Goal: Task Accomplishment & Management: Manage account settings

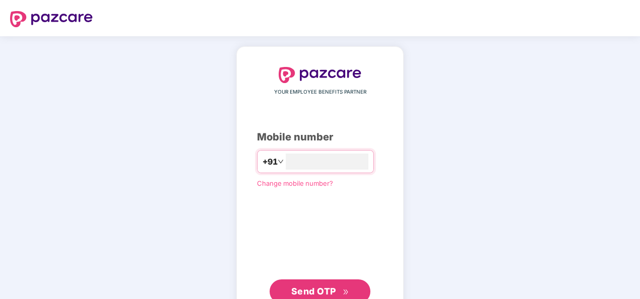
type input "**********"
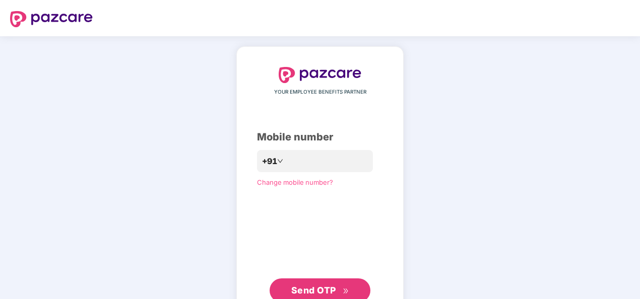
click at [318, 284] on span "Send OTP" at bounding box center [320, 291] width 58 height 14
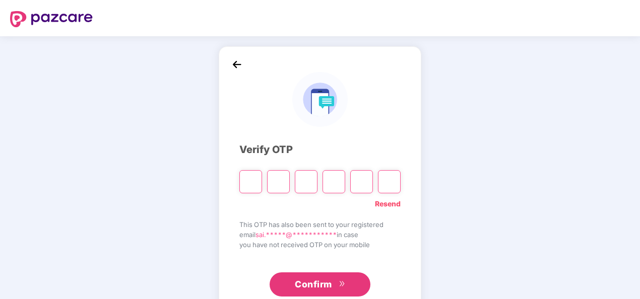
type input "*"
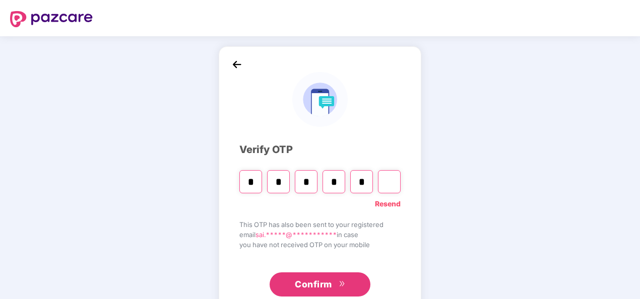
type input "*"
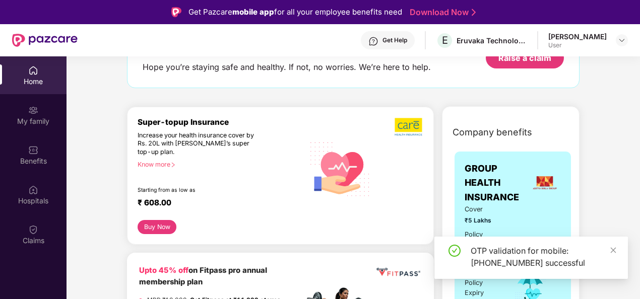
scroll to position [202, 0]
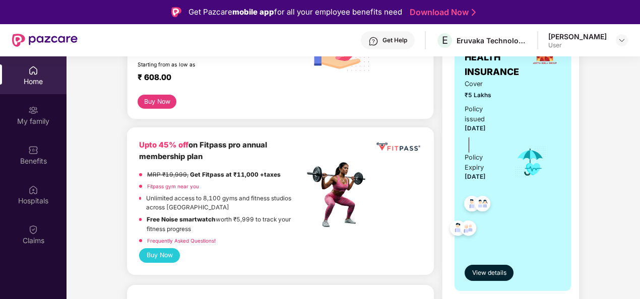
click at [507, 119] on div "Cover ₹5 Lakhs Policy issued [DATE] Policy Expiry [DATE]" at bounding box center [513, 162] width 96 height 166
click at [491, 272] on span "View details" at bounding box center [489, 274] width 34 height 10
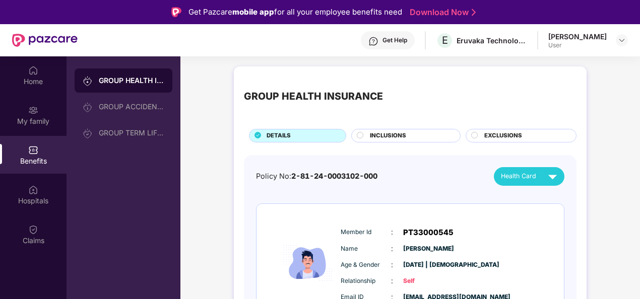
click at [421, 139] on div "INCLUSIONS" at bounding box center [410, 137] width 90 height 11
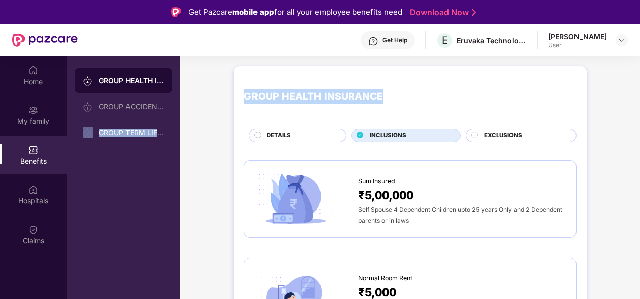
drag, startPoint x: 161, startPoint y: 118, endPoint x: 254, endPoint y: 123, distance: 93.4
click at [254, 123] on div "Home My family Benefits Hospitals Claims GROUP HEALTH INSURANCE GROUP ACCIDENTA…" at bounding box center [320, 205] width 640 height 299
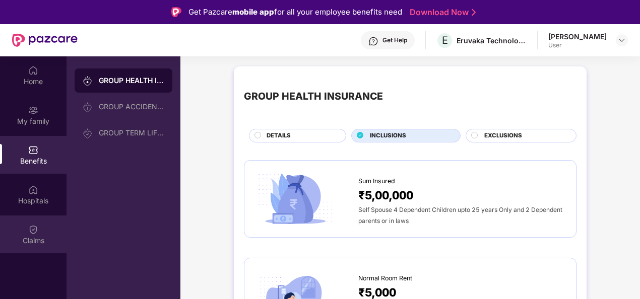
click at [24, 239] on div "Claims" at bounding box center [33, 241] width 67 height 10
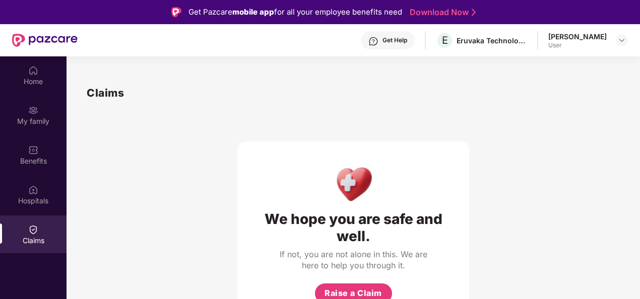
click at [612, 41] on div "[PERSON_NAME] User" at bounding box center [589, 41] width 80 height 18
click at [629, 34] on header "Get Help E Eruvaka Technologies Private Limited [PERSON_NAME][GEOGRAPHIC_DATA] …" at bounding box center [320, 40] width 640 height 32
click at [620, 41] on img at bounding box center [622, 40] width 8 height 8
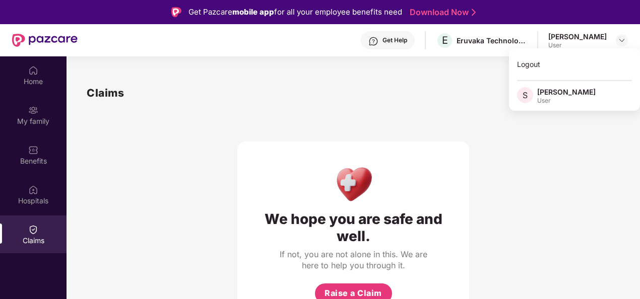
click at [325, 98] on div "Claims" at bounding box center [353, 93] width 533 height 17
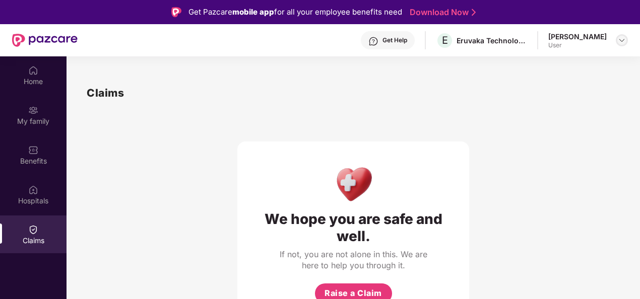
click at [620, 41] on img at bounding box center [622, 40] width 8 height 8
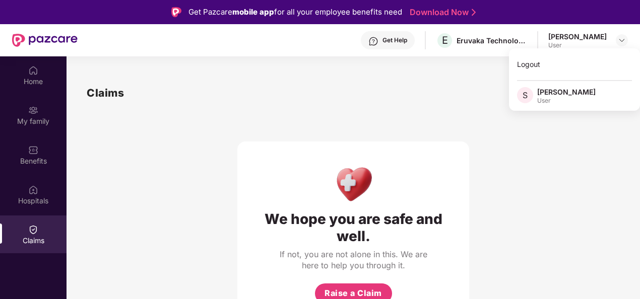
click at [431, 125] on div "We hope you are safe and well. If not, you are not alone in this. We are here t…" at bounding box center [353, 212] width 232 height 223
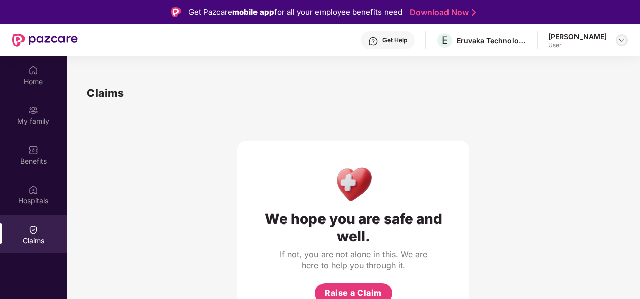
click at [620, 38] on img at bounding box center [622, 40] width 8 height 8
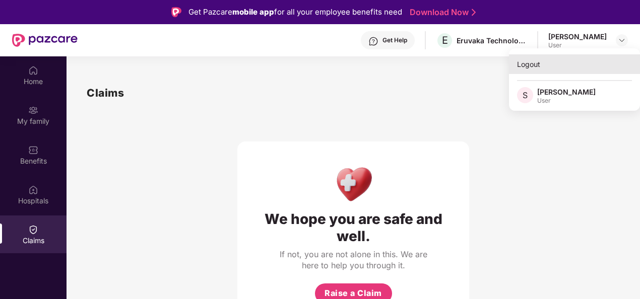
click at [540, 71] on div "Logout" at bounding box center [574, 64] width 131 height 20
